Goal: Information Seeking & Learning: Learn about a topic

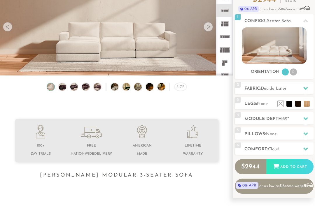
scroll to position [60, 0]
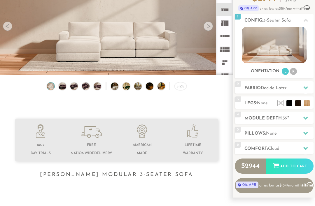
click at [64, 88] on img at bounding box center [62, 87] width 9 height 8
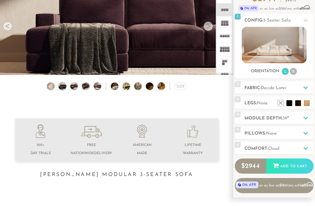
scroll to position [61, 0]
click at [77, 88] on img at bounding box center [73, 86] width 9 height 8
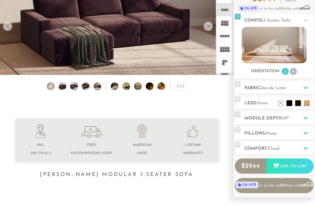
click at [226, 67] on icon at bounding box center [224, 62] width 13 height 13
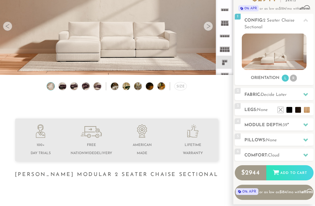
click at [227, 64] on icon at bounding box center [224, 62] width 13 height 13
click at [209, 27] on div at bounding box center [207, 26] width 9 height 9
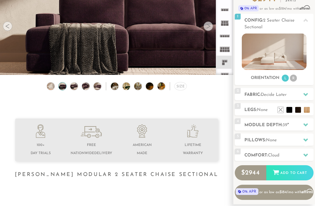
click at [205, 29] on div at bounding box center [207, 26] width 9 height 9
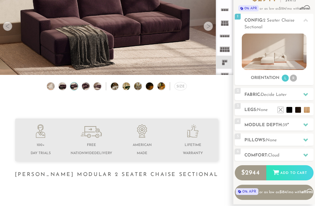
click at [201, 27] on video at bounding box center [116, 16] width 233 height 117
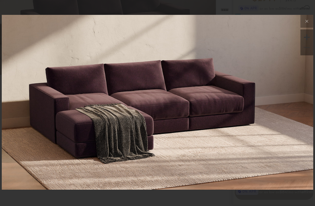
click at [305, 25] on icon at bounding box center [306, 21] width 7 height 7
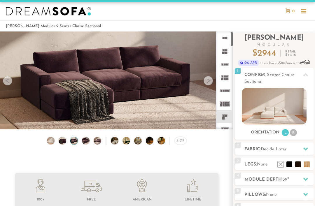
click at [225, 54] on rect at bounding box center [225, 53] width 3 height 3
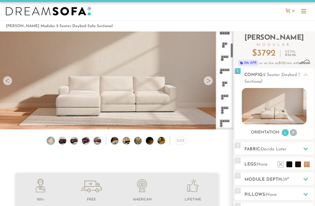
scroll to position [74, 0]
click at [225, 79] on icon at bounding box center [224, 81] width 13 height 13
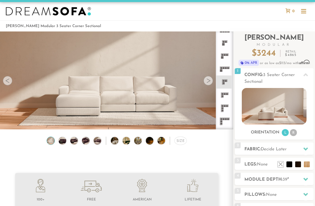
click at [226, 79] on icon at bounding box center [224, 81] width 13 height 13
click at [224, 82] on rect at bounding box center [223, 81] width 2 height 2
click at [279, 108] on img at bounding box center [274, 106] width 64 height 36
click at [274, 106] on img at bounding box center [274, 106] width 64 height 36
